Goal: Task Accomplishment & Management: Manage account settings

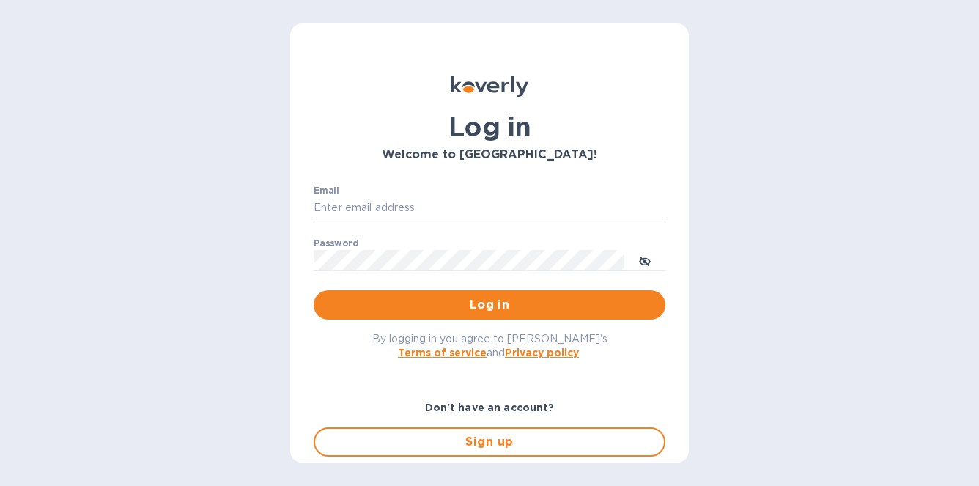
click at [337, 209] on input "Email" at bounding box center [490, 208] width 352 height 22
type input "david@wineSF.com"
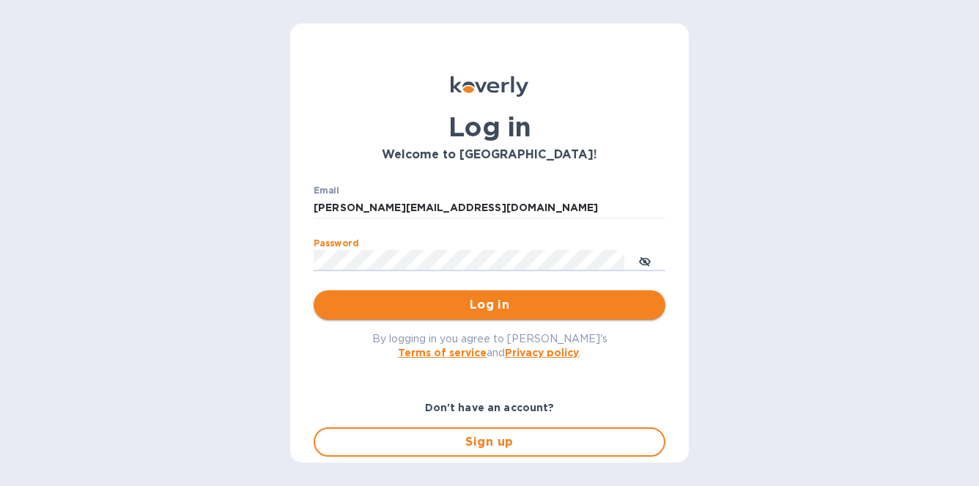
click at [470, 310] on span "Log in" at bounding box center [489, 305] width 328 height 18
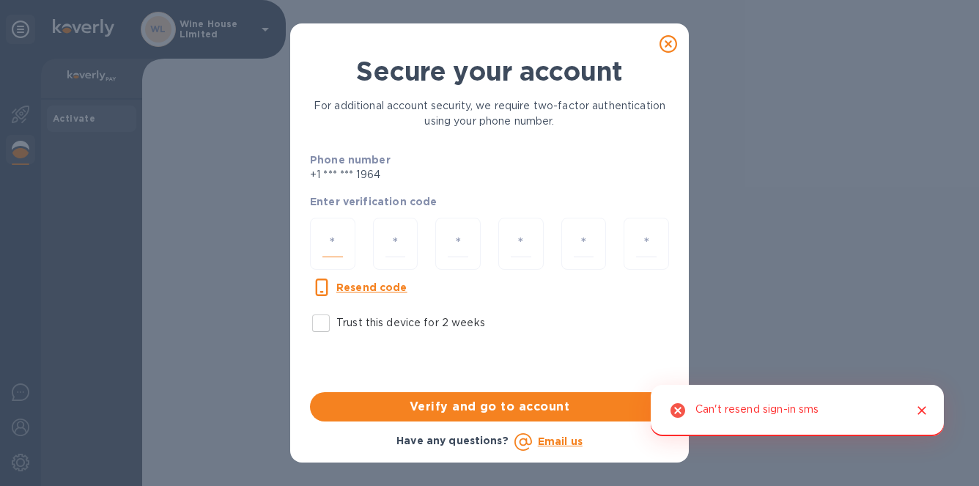
click at [333, 245] on input "number" at bounding box center [332, 243] width 21 height 27
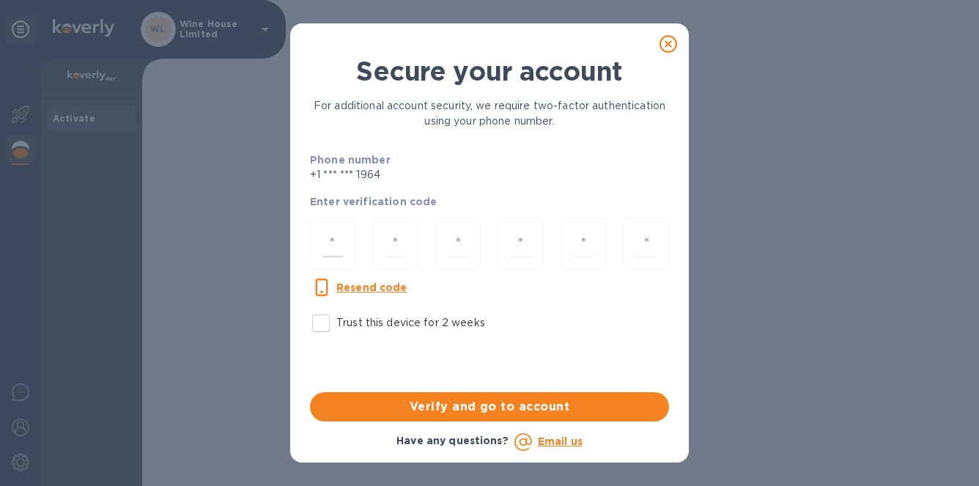
click at [422, 176] on p "+1 *** *** 1964" at bounding box center [385, 174] width 151 height 15
click at [320, 240] on div at bounding box center [332, 244] width 45 height 52
click at [356, 283] on u "Resend code" at bounding box center [371, 287] width 71 height 12
click at [352, 289] on u "Resend code" at bounding box center [371, 287] width 71 height 12
click at [330, 240] on input "number" at bounding box center [332, 243] width 21 height 27
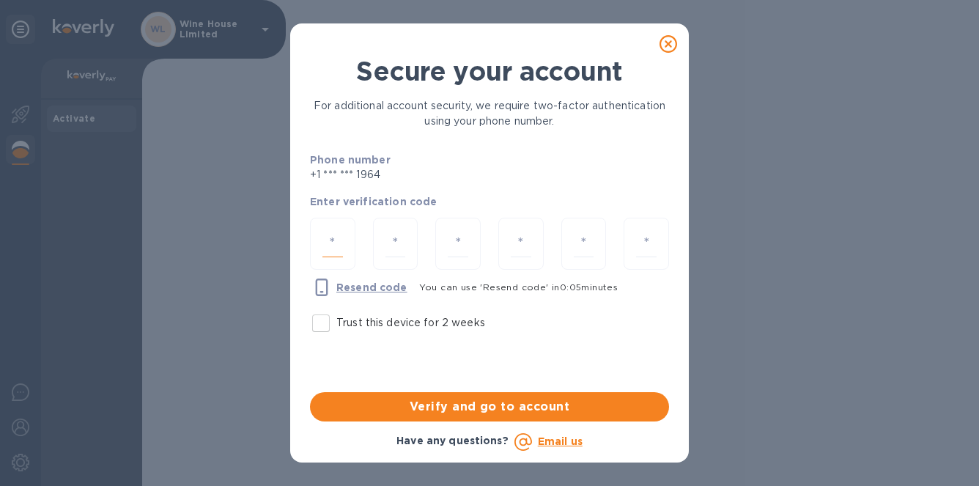
type input "1"
type input "2"
type input "3"
type input "1"
type input "9"
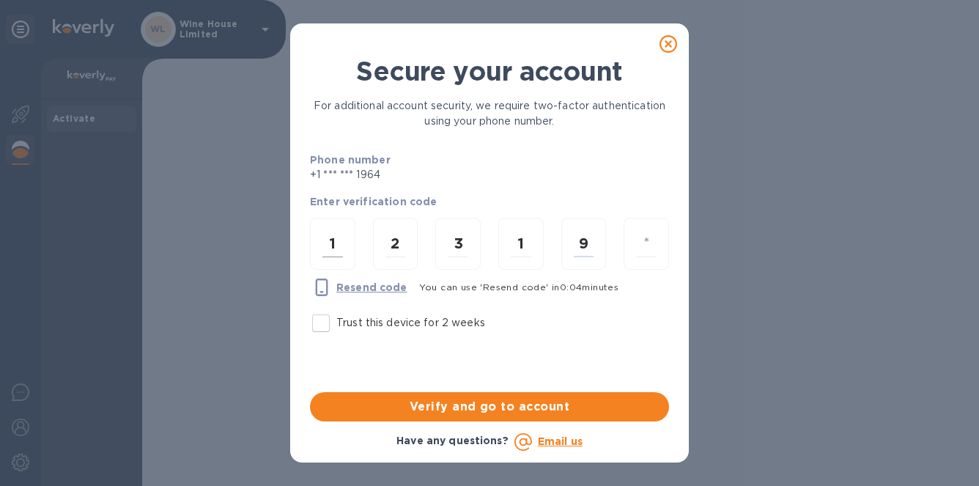
type input "7"
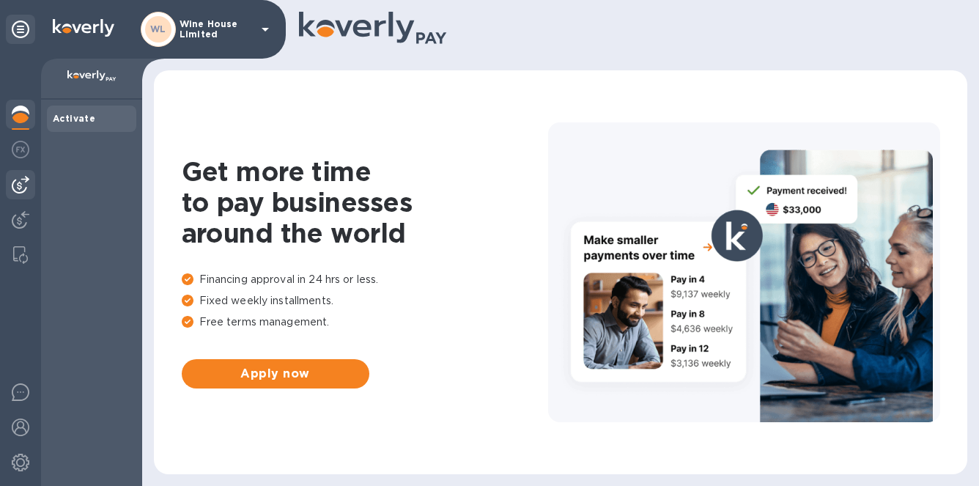
click at [20, 186] on img at bounding box center [21, 185] width 18 height 18
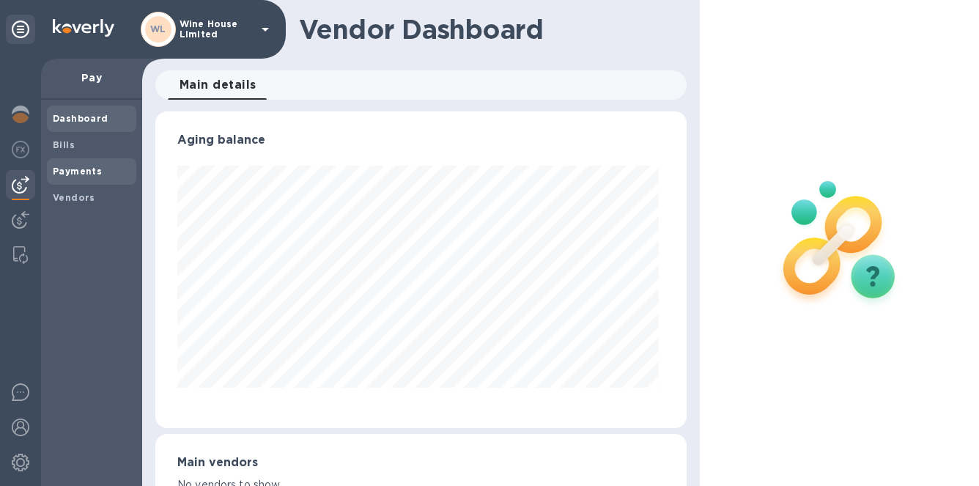
scroll to position [317, 525]
click at [67, 193] on b "Vendors" at bounding box center [74, 197] width 42 height 11
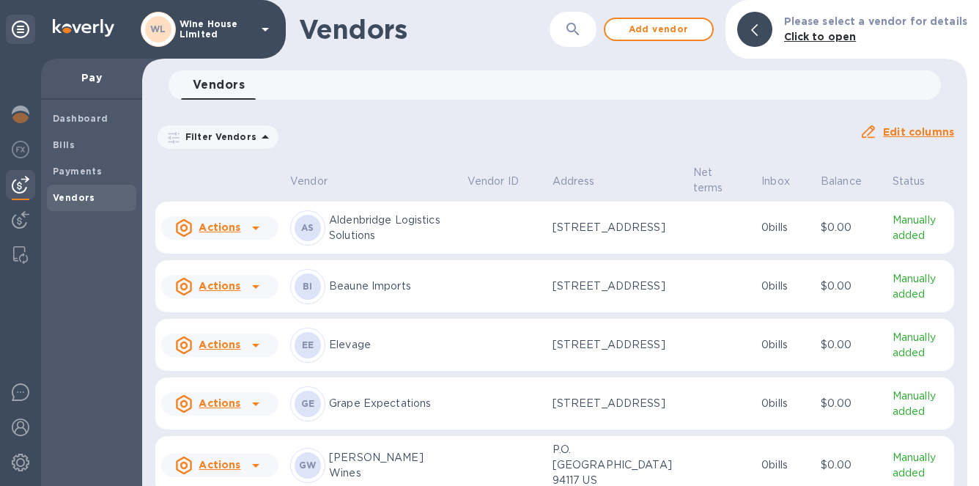
click at [222, 350] on u "Actions" at bounding box center [220, 345] width 42 height 12
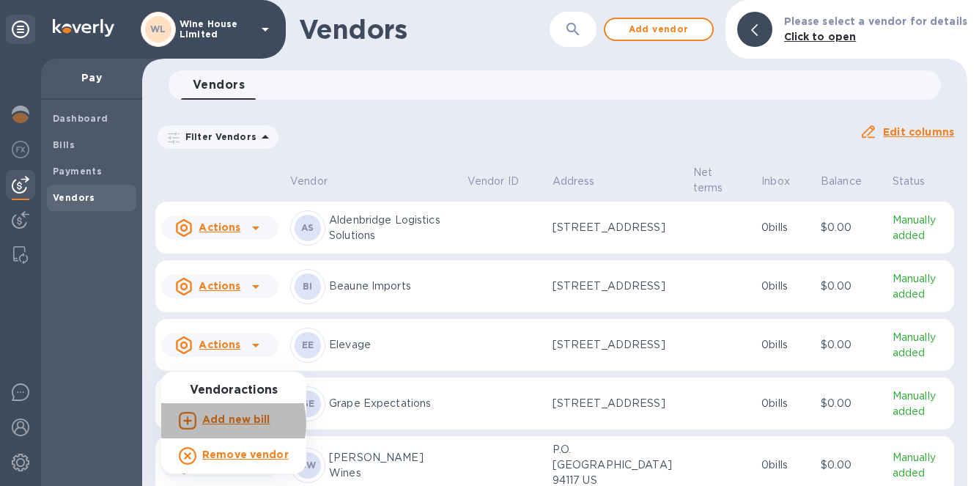
click at [221, 424] on b "Add new bill" at bounding box center [236, 419] width 68 height 12
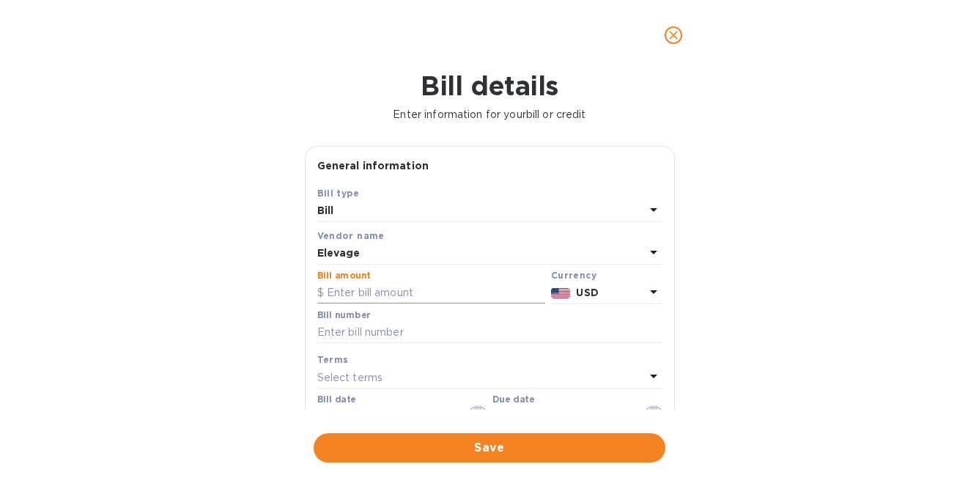
click at [363, 295] on input "text" at bounding box center [431, 293] width 228 height 22
type input "1,341.60"
click at [322, 337] on input "text" at bounding box center [489, 333] width 345 height 22
type input "SI335186"
click at [152, 317] on div "Bill details Enter information for your bill or credit General information Save…" at bounding box center [489, 277] width 979 height 415
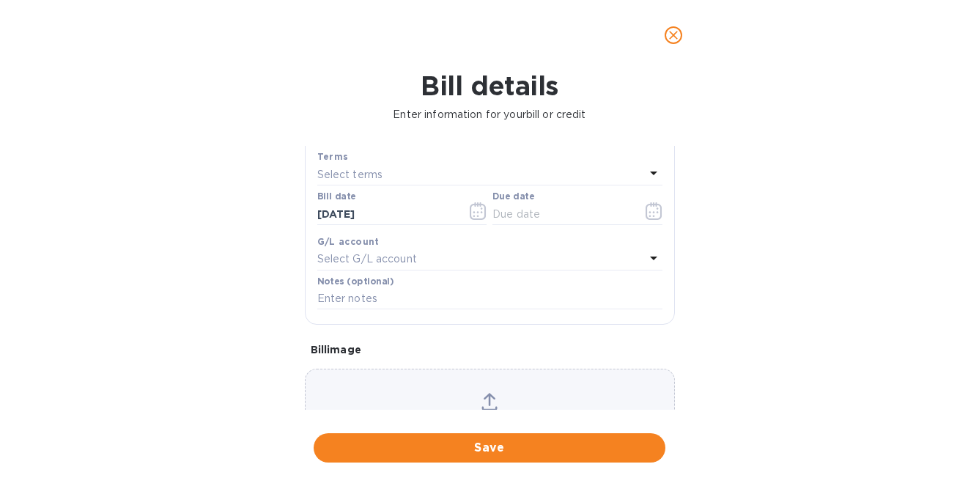
scroll to position [211, 0]
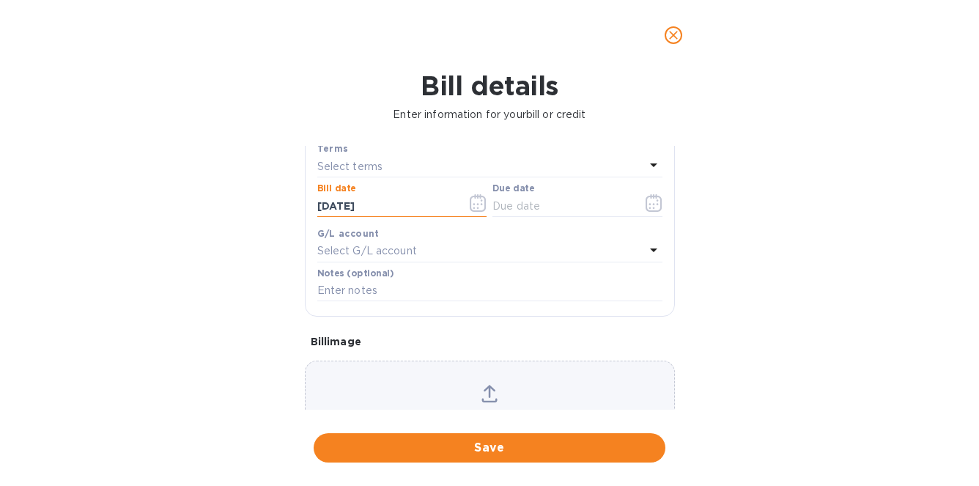
click at [331, 207] on input "08/11/2025" at bounding box center [386, 206] width 138 height 22
click at [346, 205] on input "06/11/2025" at bounding box center [386, 206] width 138 height 22
type input "06/18/2025"
click at [653, 207] on icon "button" at bounding box center [654, 203] width 17 height 18
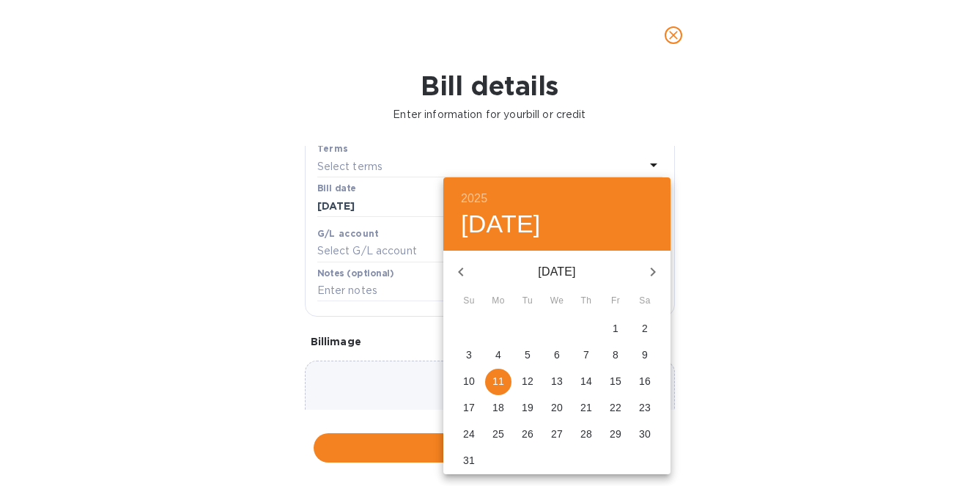
click at [498, 380] on p "11" at bounding box center [498, 381] width 12 height 15
type input "08/11/2025"
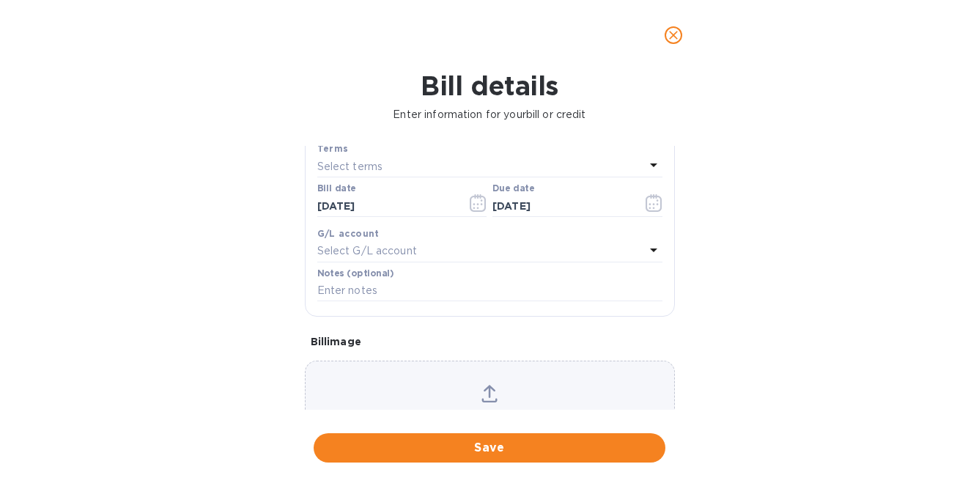
scroll to position [287, 0]
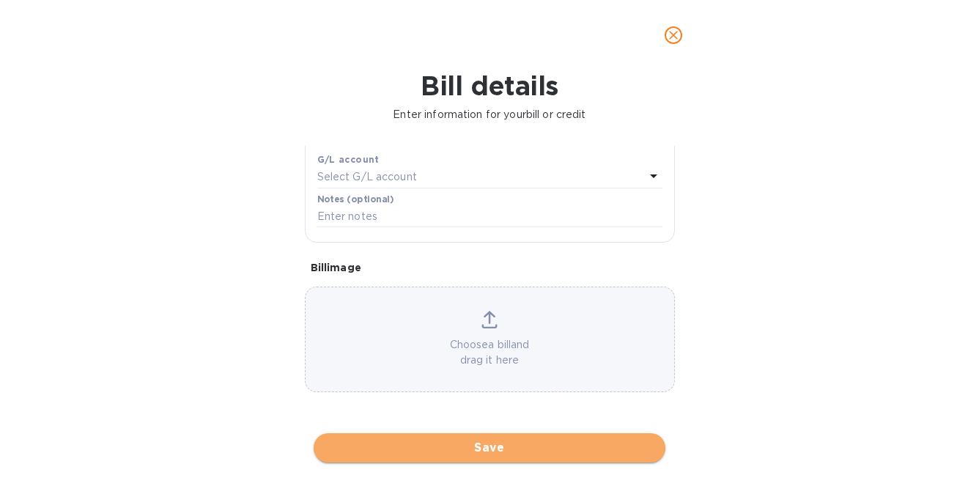
click at [490, 445] on span "Save" at bounding box center [489, 448] width 328 height 18
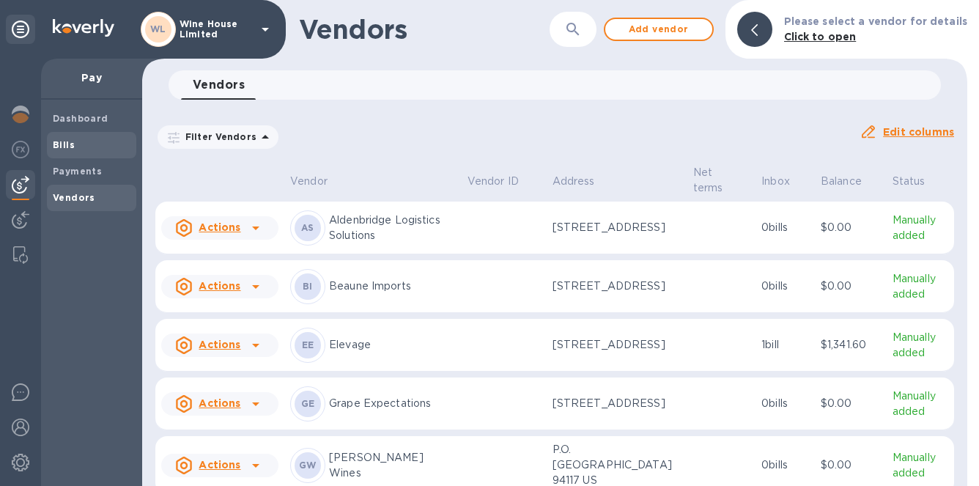
click at [58, 144] on b "Bills" at bounding box center [64, 144] width 22 height 11
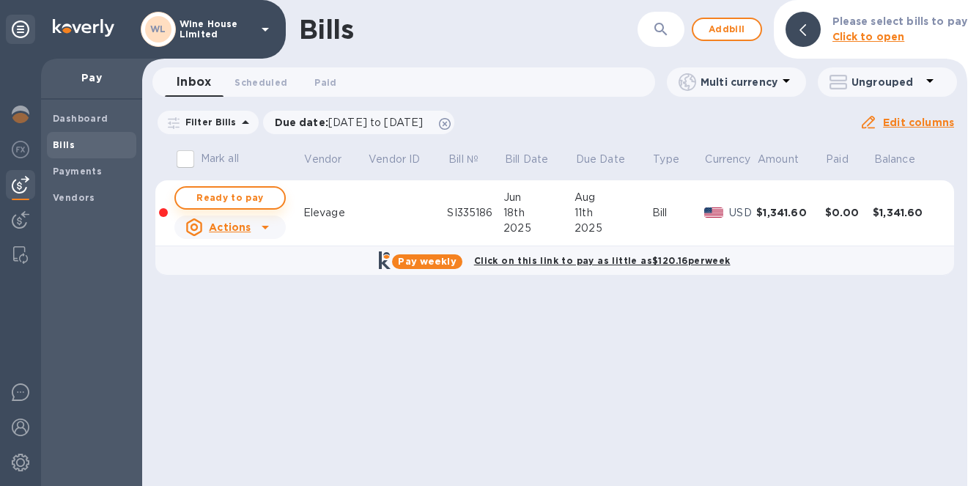
click at [229, 196] on span "Ready to pay" at bounding box center [230, 198] width 85 height 18
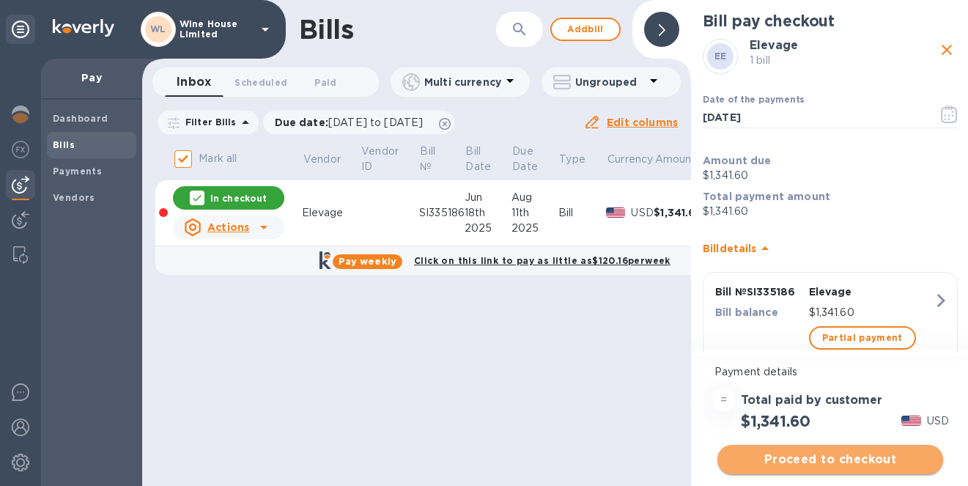
click at [844, 453] on span "Proceed to checkout" at bounding box center [830, 460] width 202 height 18
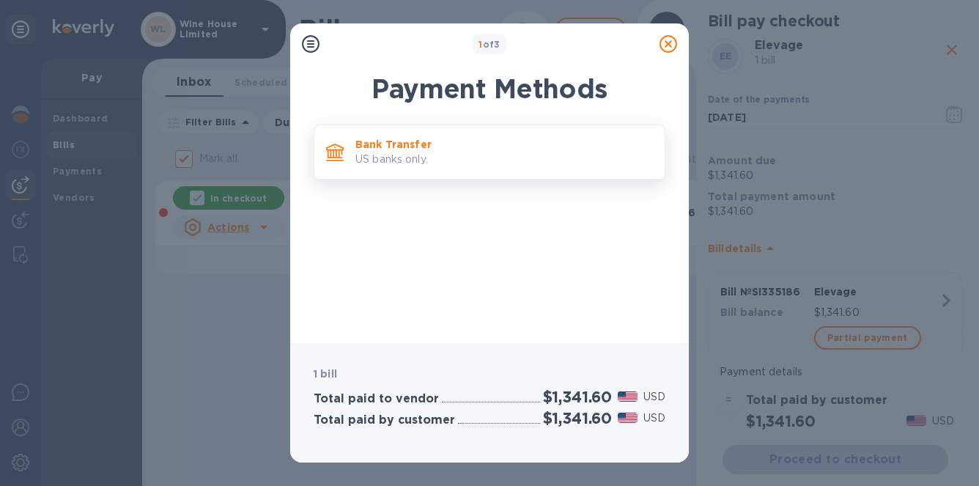
click at [547, 147] on p "Bank Transfer" at bounding box center [503, 144] width 297 height 15
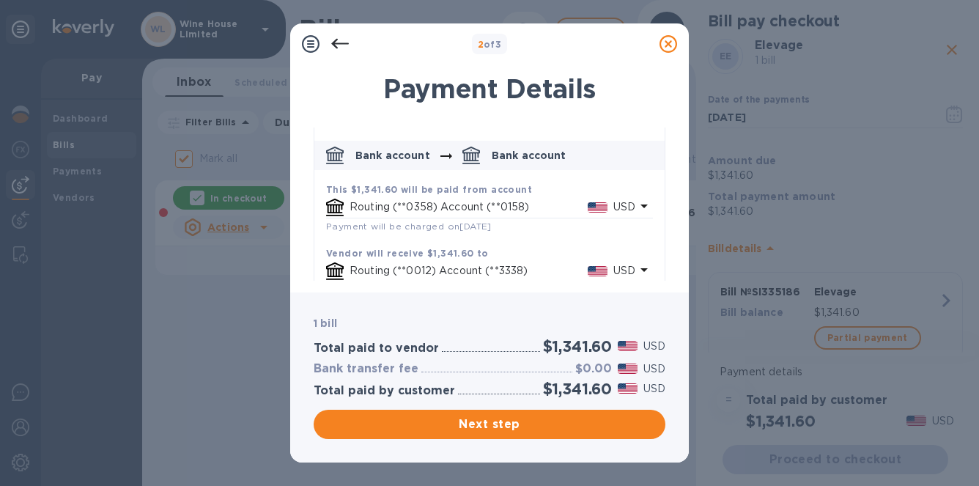
scroll to position [89, 0]
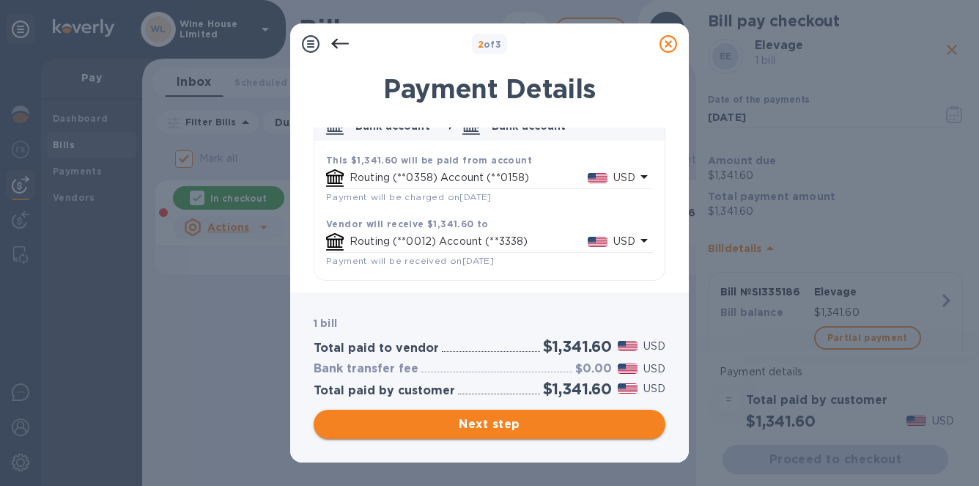
click at [488, 424] on span "Next step" at bounding box center [489, 424] width 328 height 18
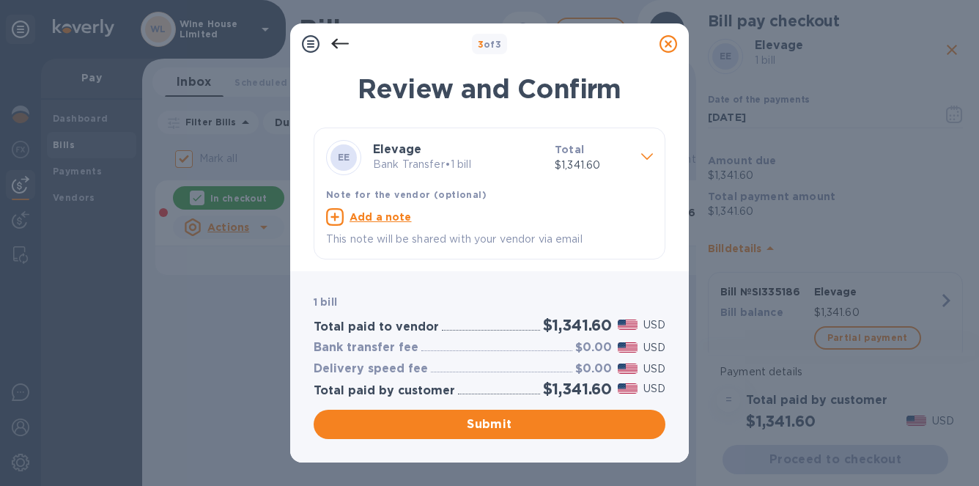
scroll to position [1, 0]
click at [492, 426] on span "Submit" at bounding box center [489, 424] width 328 height 18
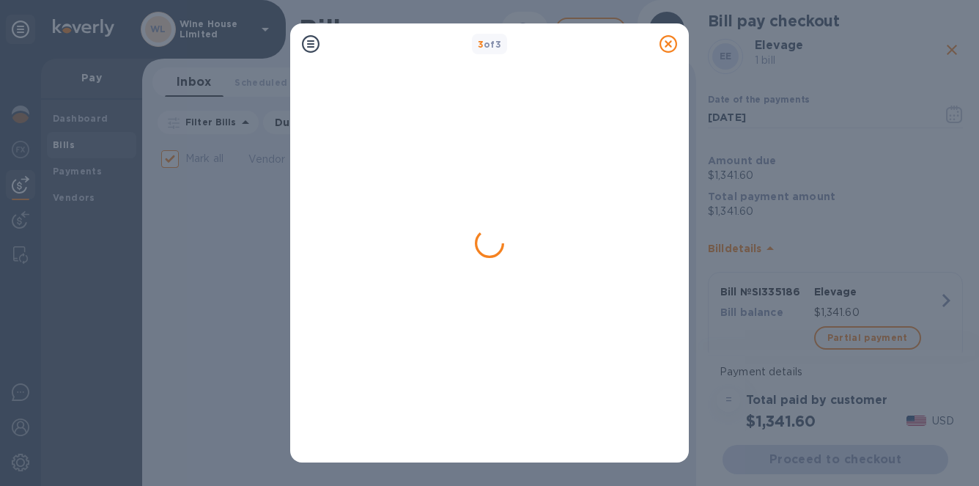
checkbox input "false"
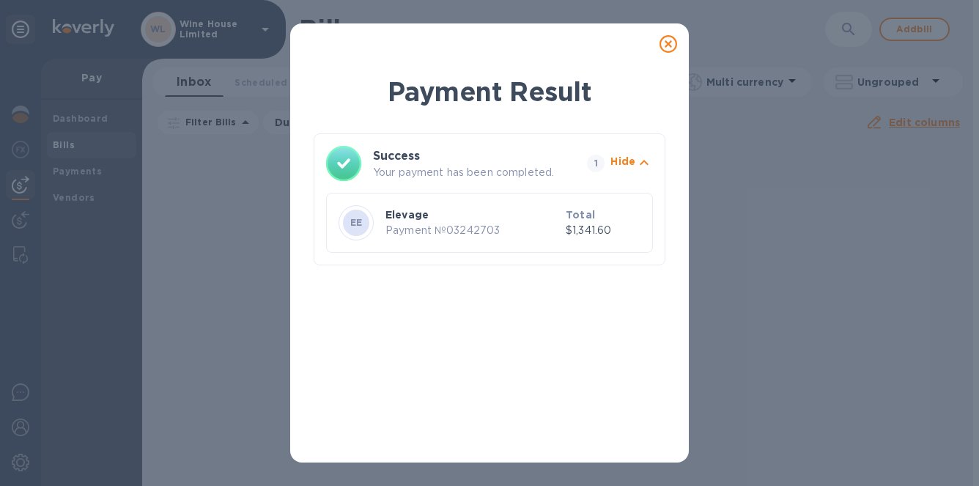
click at [667, 42] on icon at bounding box center [668, 44] width 18 height 18
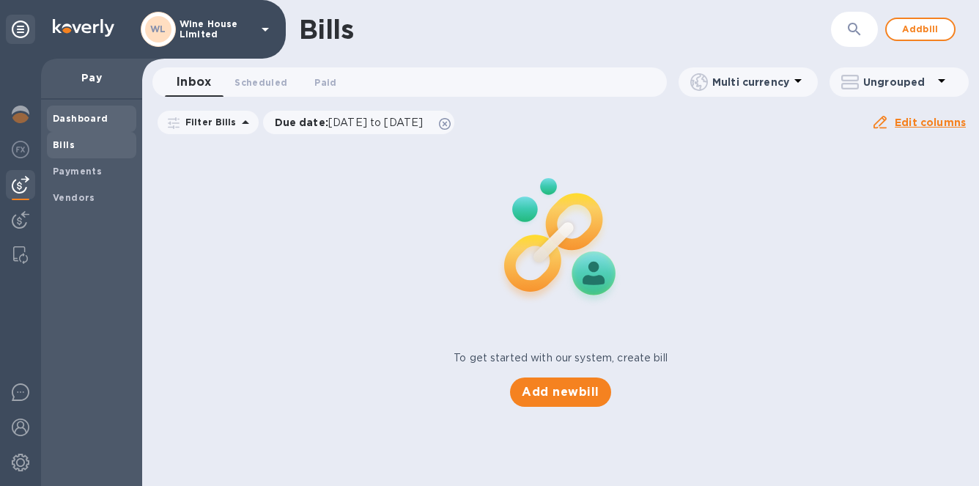
click at [73, 115] on b "Dashboard" at bounding box center [81, 118] width 56 height 11
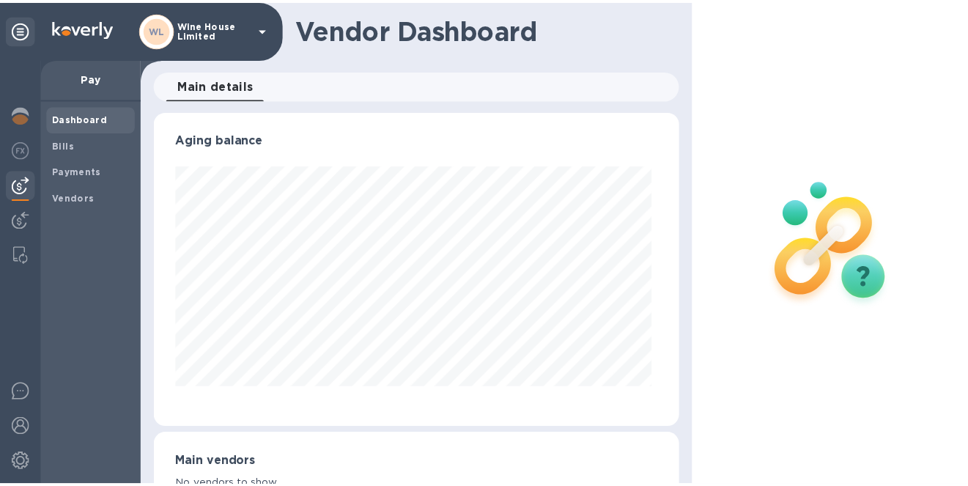
scroll to position [317, 525]
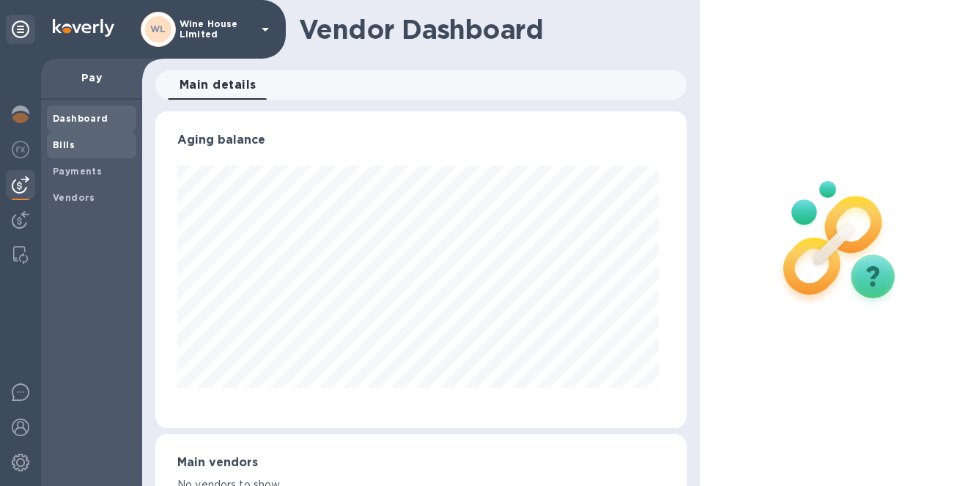
click at [66, 149] on b "Bills" at bounding box center [64, 144] width 22 height 11
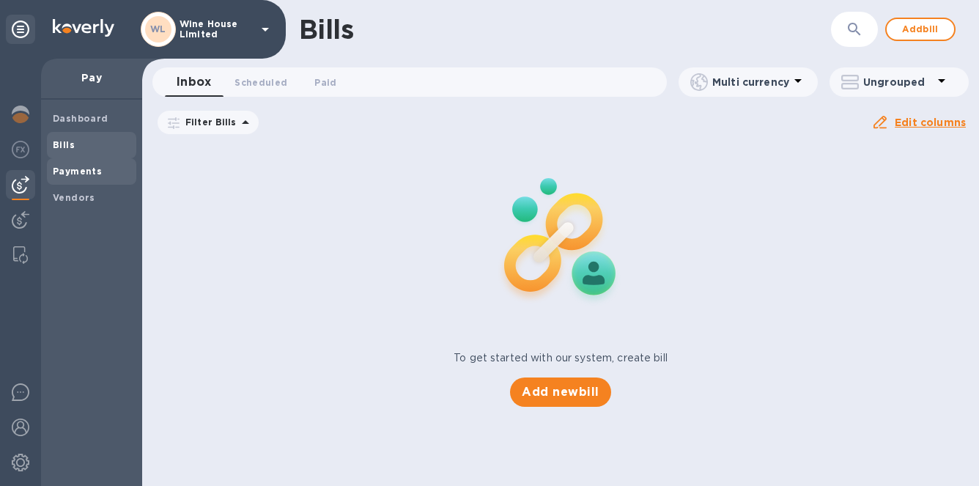
click at [67, 168] on b "Payments" at bounding box center [77, 171] width 49 height 11
